Goal: Task Accomplishment & Management: Use online tool/utility

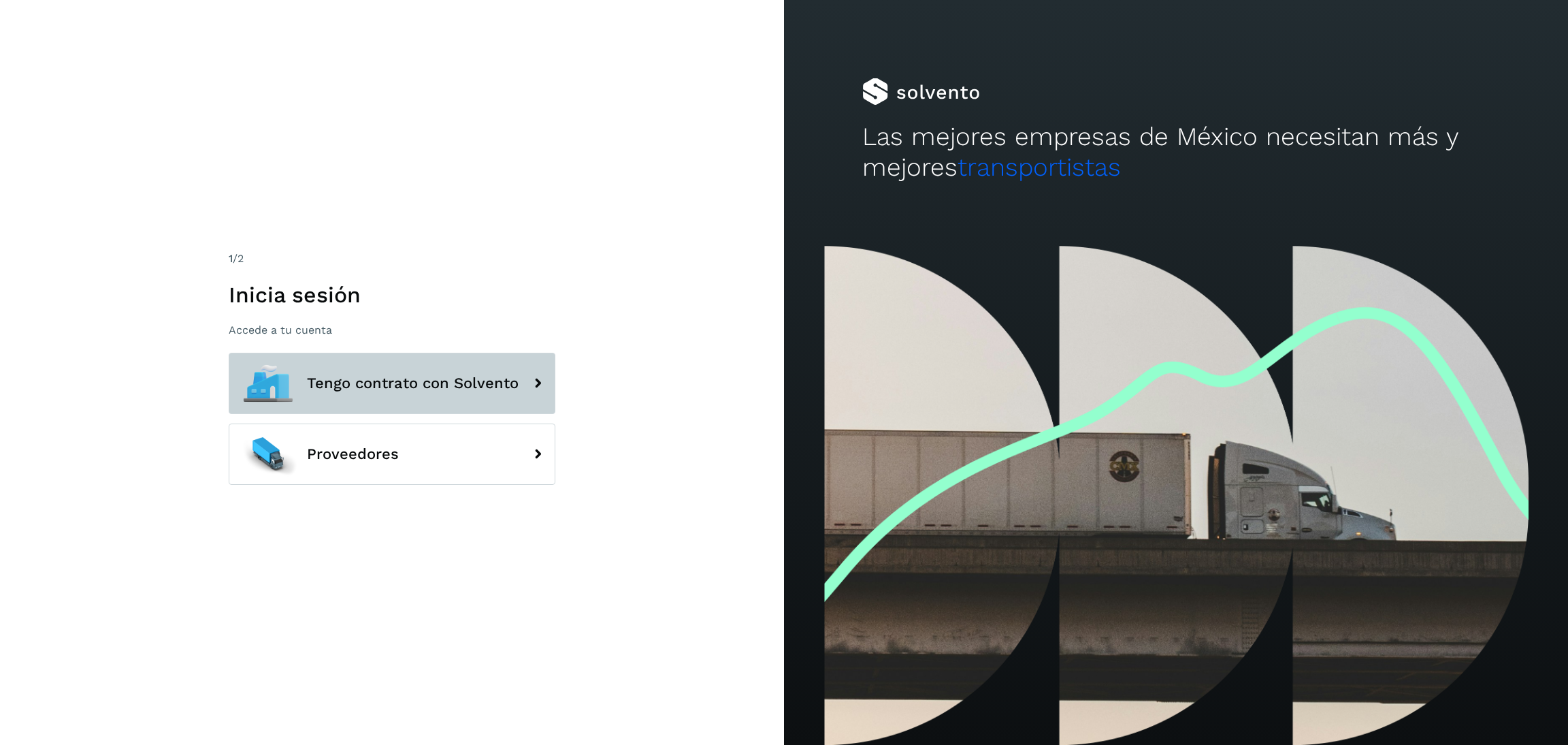
click at [376, 367] on button "Tengo contrato con Solvento" at bounding box center [391, 383] width 326 height 61
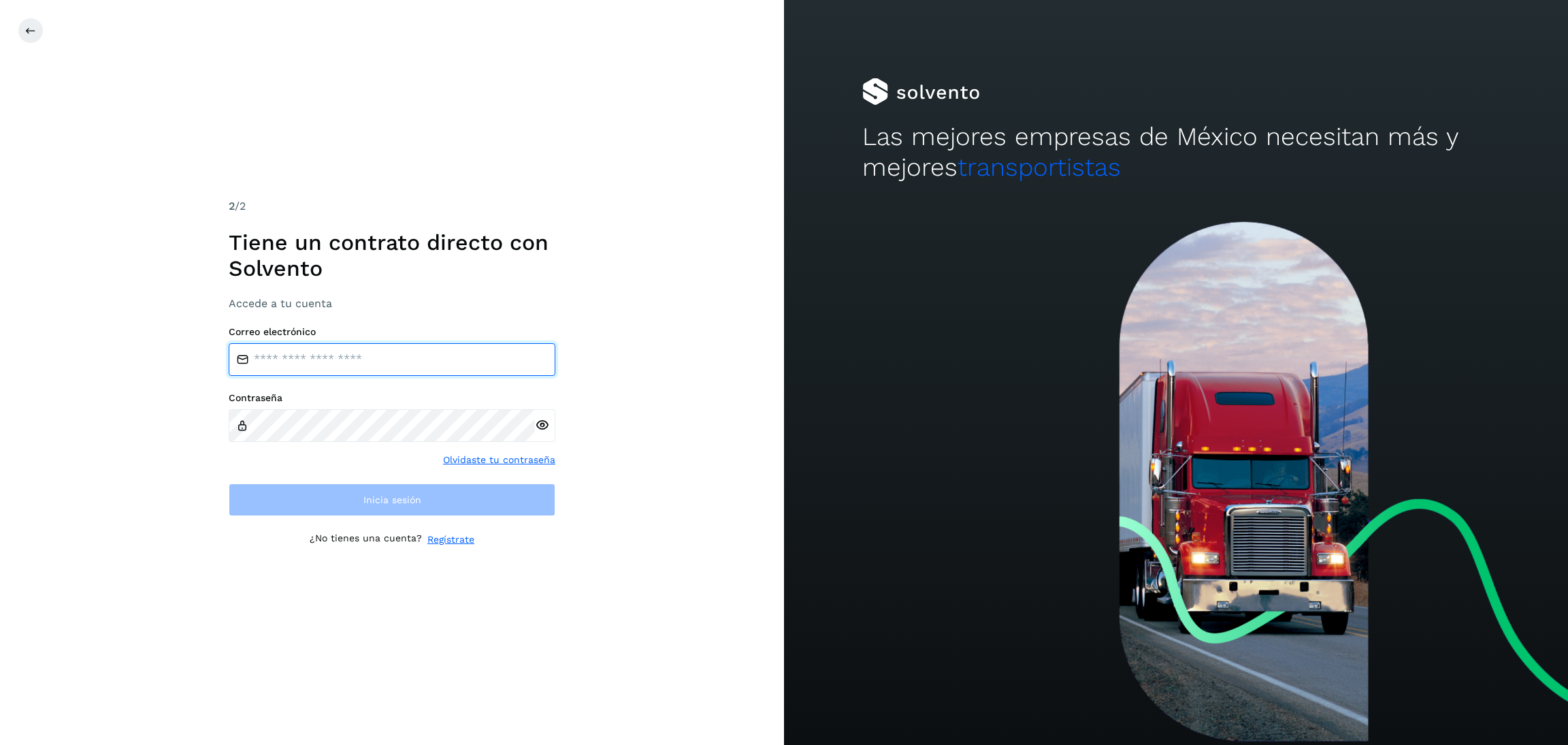
type input "**********"
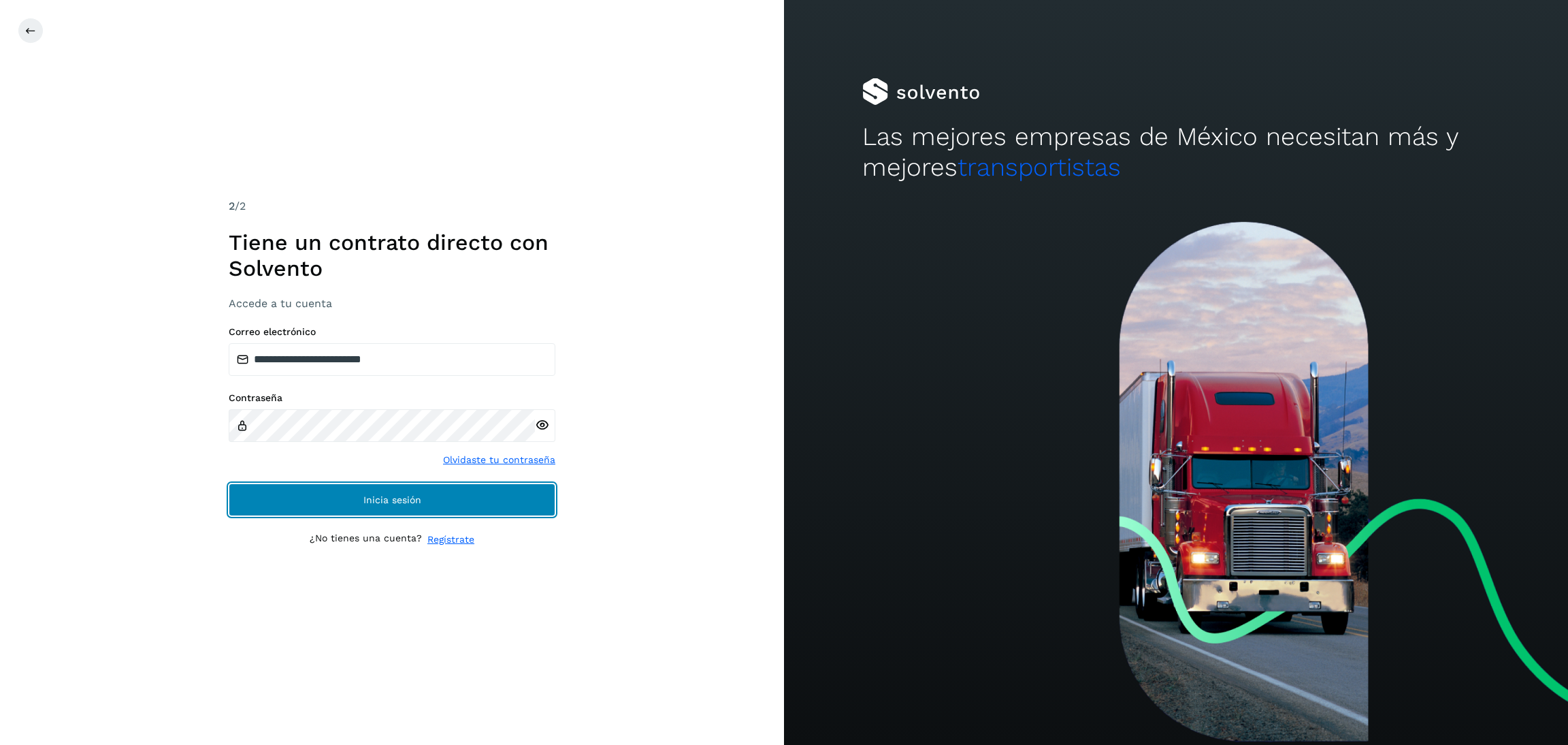
click at [462, 497] on button "Inicia sesión" at bounding box center [391, 499] width 326 height 32
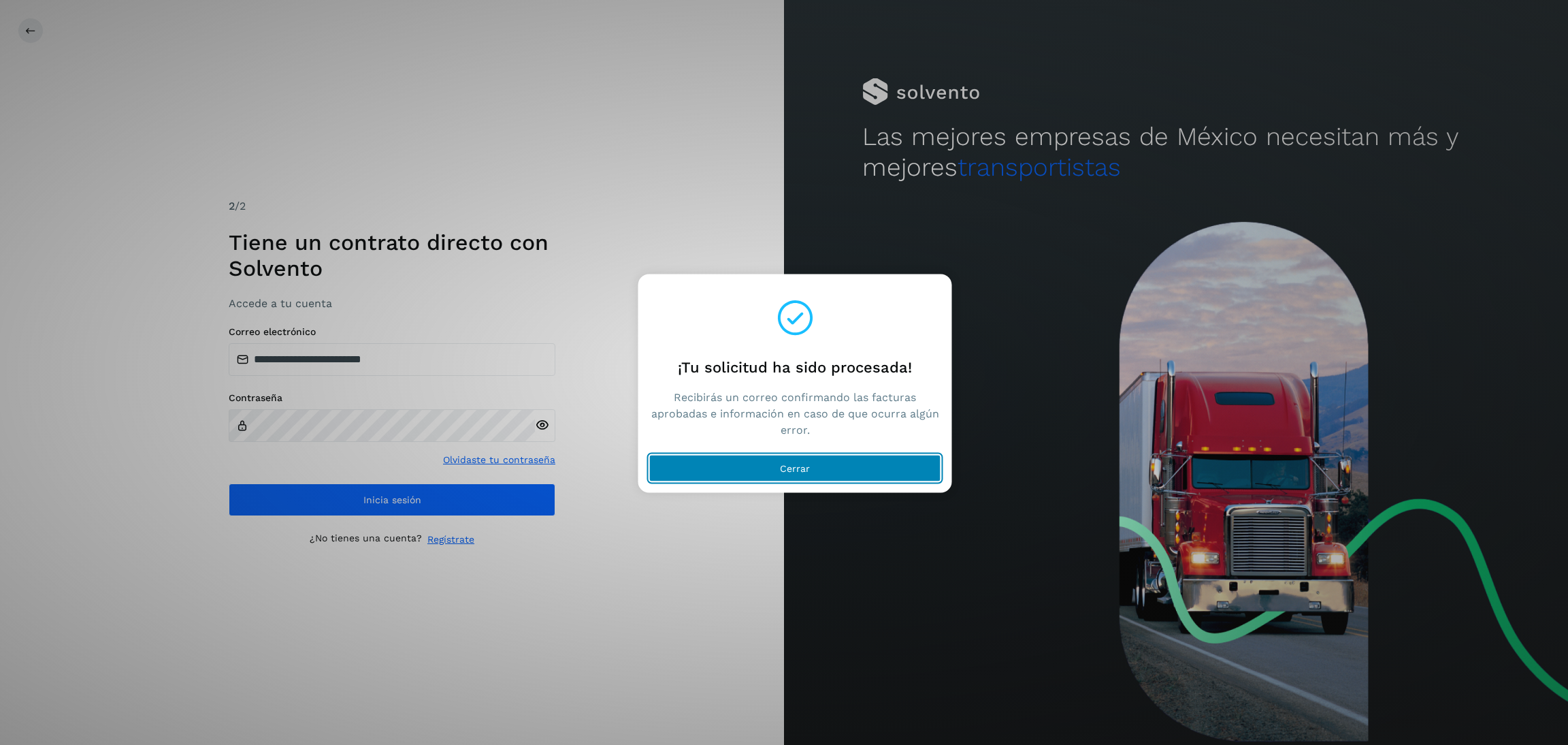
click at [814, 461] on button "Cerrar" at bounding box center [795, 468] width 292 height 28
